Goal: Task Accomplishment & Management: Complete application form

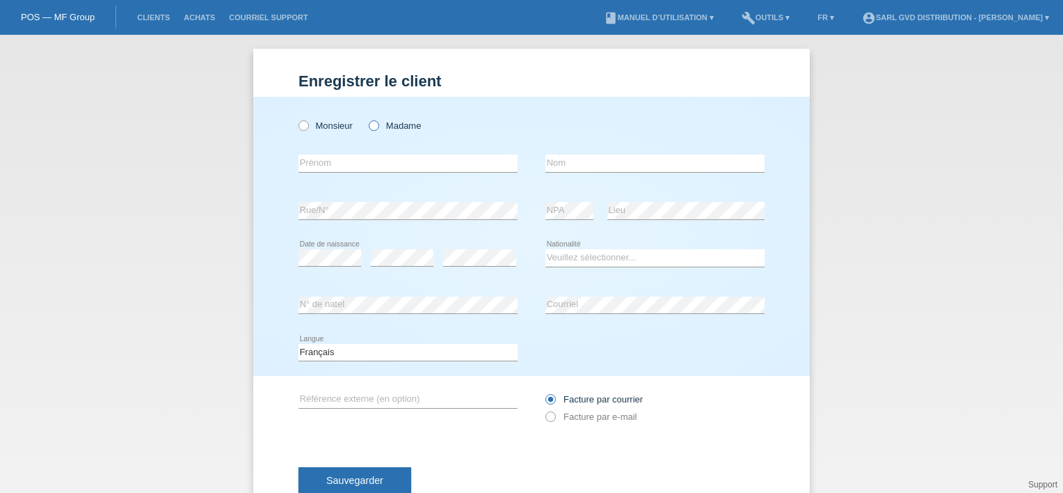
click at [367, 118] on icon at bounding box center [367, 118] width 0 height 0
click at [372, 127] on input "Madame" at bounding box center [373, 124] width 9 height 9
radio input "true"
click at [373, 161] on input "text" at bounding box center [408, 162] width 219 height 17
type input "v"
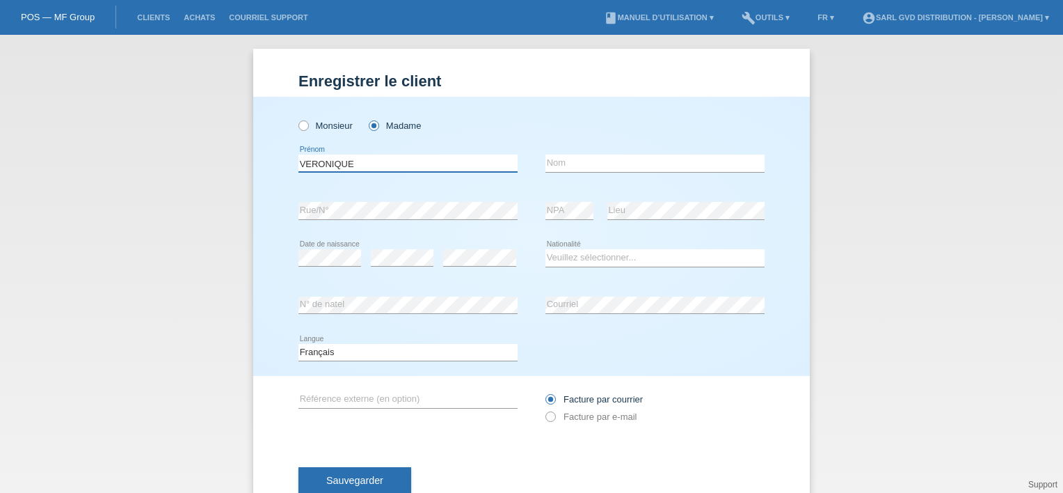
type input "VERONIQUE"
type input "[PERSON_NAME]"
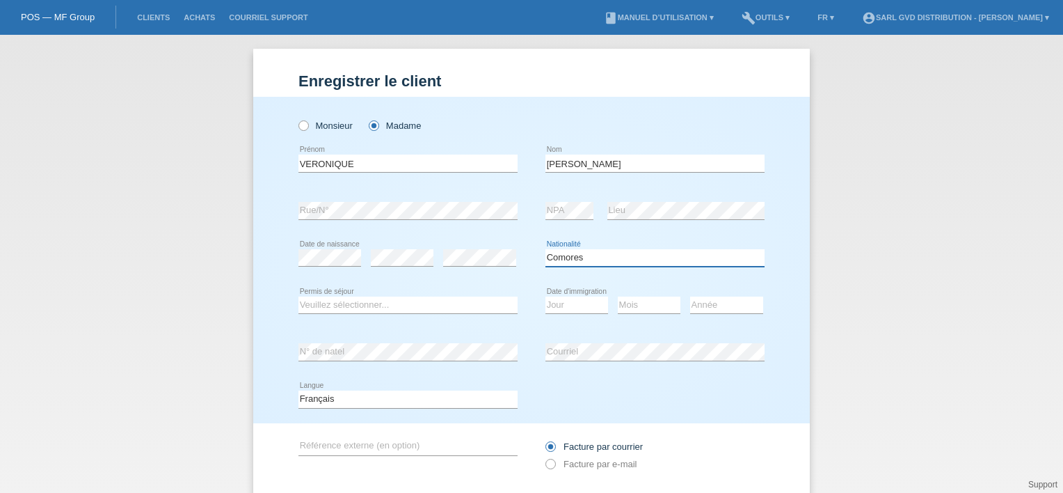
select select "CI"
click at [337, 307] on select "Veuillez sélectionner... C B B - Statut de réfugié Autre" at bounding box center [408, 304] width 219 height 17
select select "C"
click at [299, 296] on select "Veuillez sélectionner... C B B - Statut de réfugié Autre" at bounding box center [408, 304] width 219 height 17
click at [573, 306] on select "Jour 01 02 03 04 05 06 07 08 09 10 11" at bounding box center [577, 304] width 63 height 17
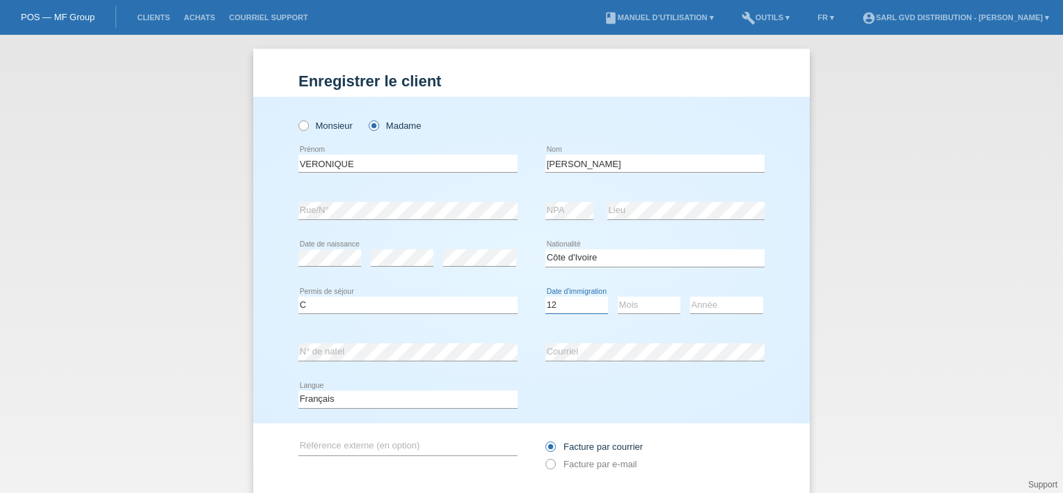
click at [546, 296] on select "Jour 01 02 03 04 05 06 07 08 09 10 11" at bounding box center [577, 304] width 63 height 17
select select "12"
select select "07"
select select "2024"
click at [556, 259] on select "Veuillez sélectionner... Suisse Allemagne Autriche Liechtenstein ------------ A…" at bounding box center [655, 257] width 219 height 17
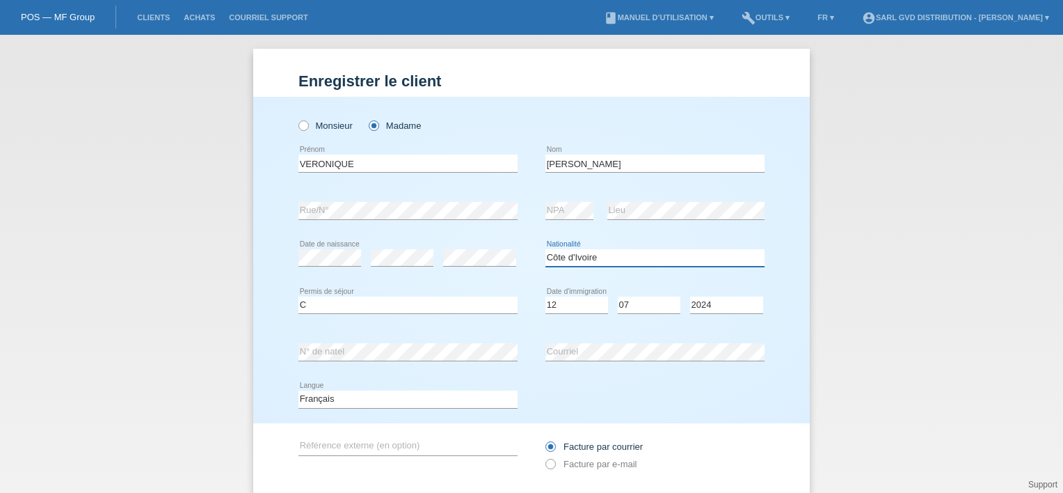
select select "CD"
click at [546, 249] on select "Veuillez sélectionner... Suisse Allemagne Autriche Liechtenstein ------------ A…" at bounding box center [655, 257] width 219 height 17
click at [613, 390] on div "Deutsch Français Italiano English error Langue" at bounding box center [532, 399] width 466 height 47
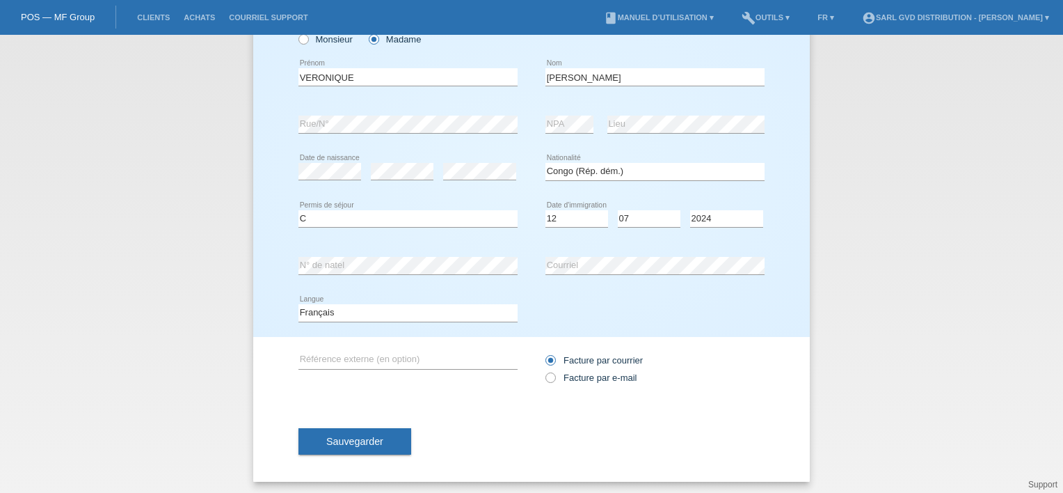
scroll to position [88, 0]
click at [346, 440] on span "Sauvegarder" at bounding box center [354, 439] width 57 height 11
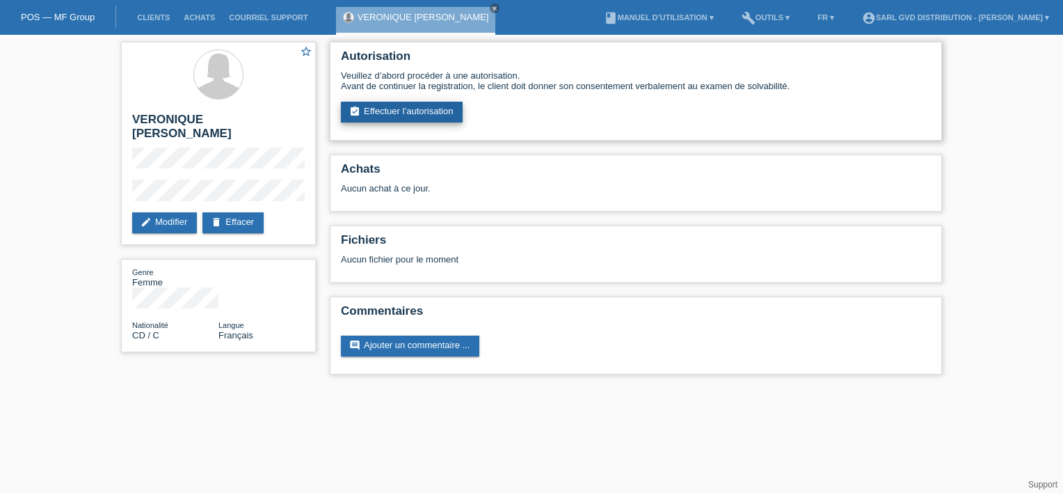
click at [406, 111] on link "assignment_turned_in Effectuer l’autorisation" at bounding box center [402, 112] width 122 height 21
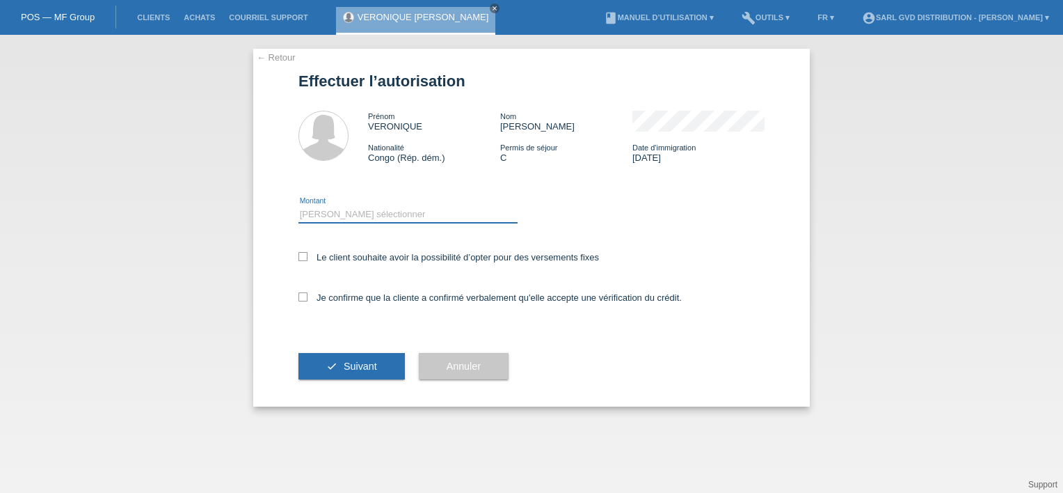
click at [393, 216] on select "Veuillez sélectionner CHF 1.00 - CHF 499.00 CHF 500.00 - CHF 1'999.00 CHF 2'000…" at bounding box center [408, 214] width 219 height 17
select select "3"
click at [299, 206] on select "Veuillez sélectionner CHF 1.00 - CHF 499.00 CHF 500.00 - CHF 1'999.00 CHF 2'000…" at bounding box center [408, 214] width 219 height 17
click at [301, 257] on icon at bounding box center [303, 256] width 9 height 9
click at [301, 257] on input "Le client souhaite avoir la possibilité d’opter pour des versements fixes" at bounding box center [303, 256] width 9 height 9
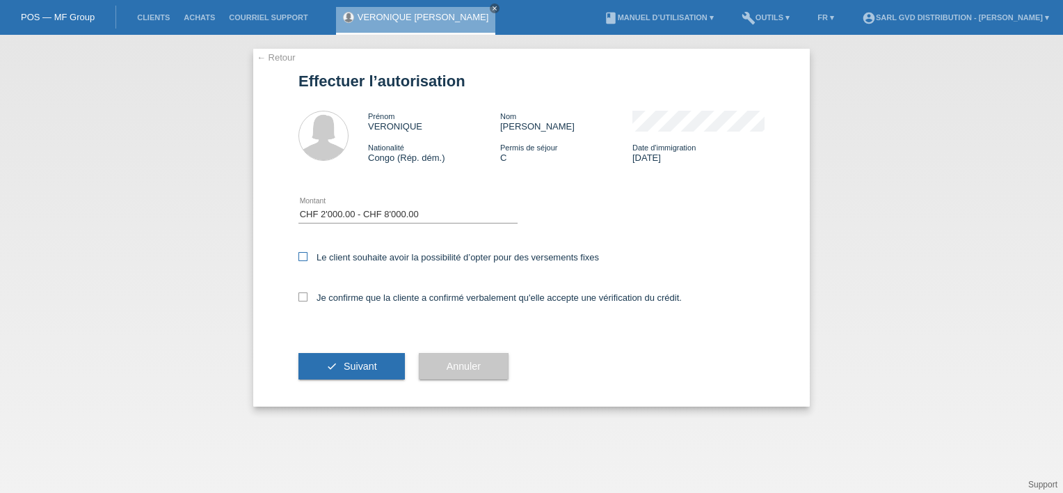
checkbox input "true"
click at [301, 298] on icon at bounding box center [303, 296] width 9 height 9
click at [301, 298] on input "Je confirme que la cliente a confirmé verbalement qu'elle accepte une vérificat…" at bounding box center [303, 296] width 9 height 9
checkbox input "true"
click at [350, 371] on span "Suivant" at bounding box center [360, 365] width 33 height 11
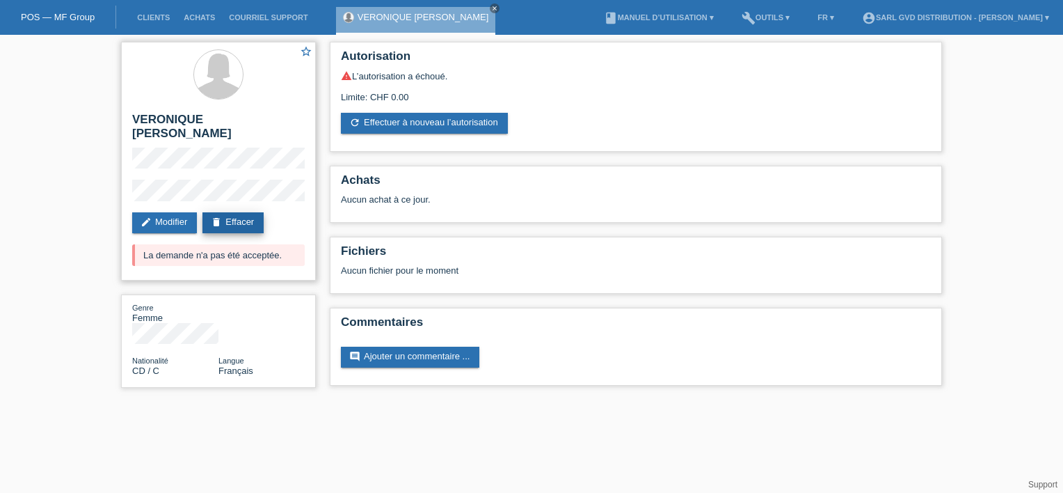
click at [244, 212] on link "delete Effacer" at bounding box center [233, 222] width 61 height 21
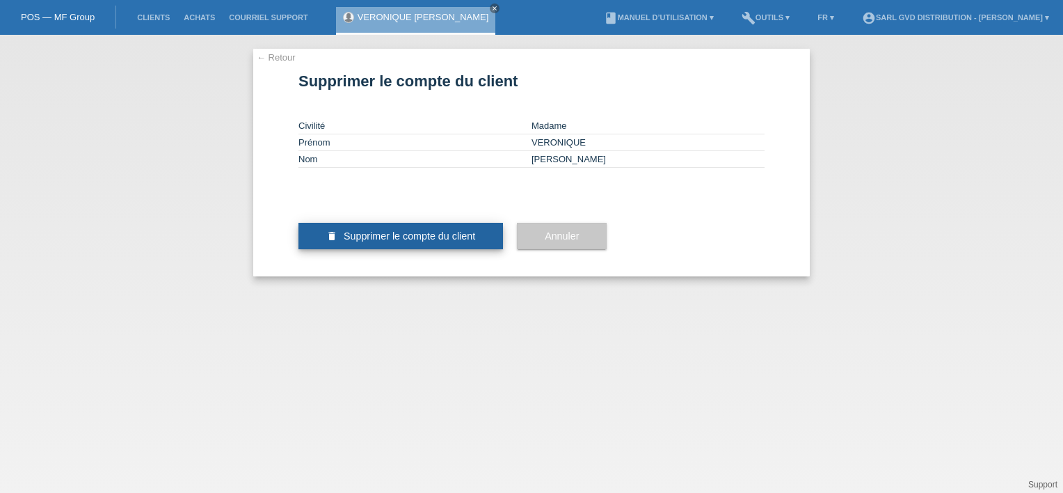
click at [393, 241] on span "Supprimer le compte du client" at bounding box center [410, 235] width 132 height 11
